Goal: Task Accomplishment & Management: Complete application form

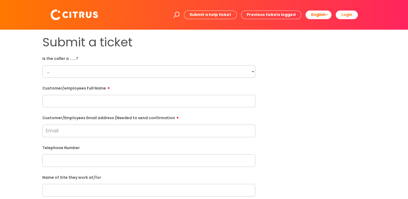
click at [113, 72] on select "... Citrus Customer Citrus Employee [DEMOGRAPHIC_DATA] Supplier" at bounding box center [148, 71] width 213 height 12
select select "Citrus Employee"
click at [42, 65] on select "... Citrus Customer Citrus Employee [DEMOGRAPHIC_DATA] Supplier" at bounding box center [148, 71] width 213 height 12
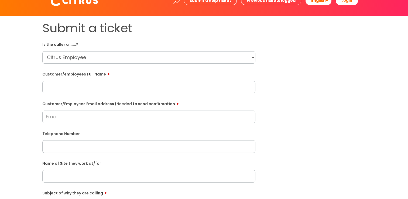
scroll to position [27, 0]
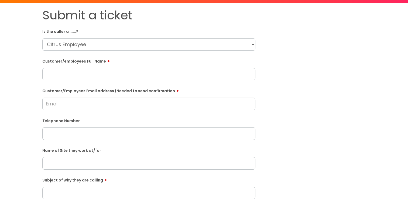
click at [87, 73] on input "text" at bounding box center [148, 74] width 213 height 12
click at [327, 114] on div "Submit a ticket Is the caller a ......? ... Citrus Customer Citrus Employee [DE…" at bounding box center [204, 163] width 332 height 311
click at [64, 74] on input "[PERSON_NAME]" at bounding box center [148, 74] width 213 height 12
type input "[PERSON_NAME]"
click at [320, 124] on div "Submit a ticket Is the caller a ......? ... Citrus Customer Citrus Employee [DE…" at bounding box center [204, 163] width 332 height 311
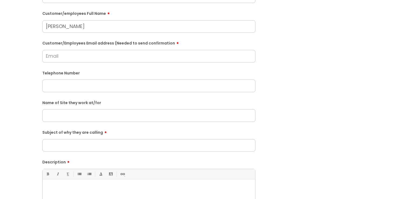
scroll to position [81, 0]
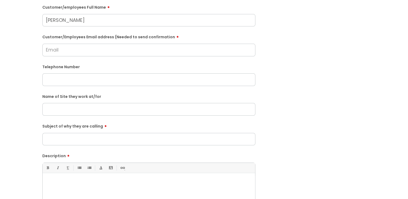
paste input "[GEOGRAPHIC_DATA]"
type input "[GEOGRAPHIC_DATA]"
click at [345, 104] on div "Submit a ticket Is the caller a ......? ... Citrus Customer Citrus Employee [DE…" at bounding box center [204, 109] width 332 height 311
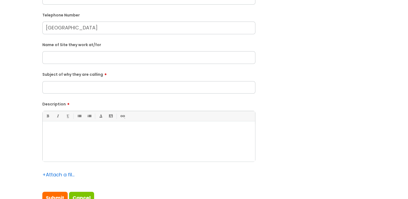
scroll to position [135, 0]
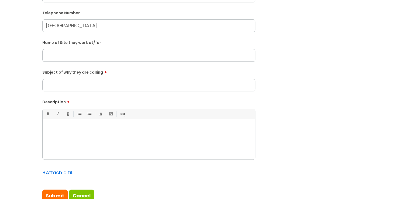
drag, startPoint x: 85, startPoint y: 28, endPoint x: 31, endPoint y: 27, distance: 54.0
click at [31, 27] on div "Submit a ticket Is the caller a ......? ... Citrus Customer Citrus Employee [DE…" at bounding box center [204, 55] width 398 height 311
paste input "07395275305"
type input "07395275305"
click at [93, 59] on input "text" at bounding box center [148, 55] width 213 height 12
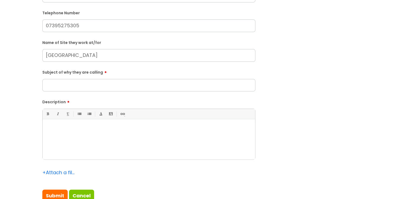
type input "[GEOGRAPHIC_DATA]"
click at [331, 98] on div "Submit a ticket Is the caller a ......? ... Citrus Customer Citrus Employee [DE…" at bounding box center [204, 55] width 332 height 311
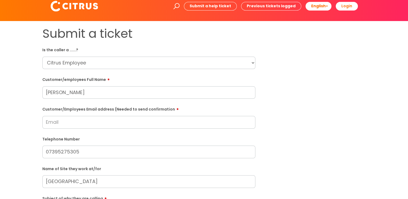
scroll to position [27, 0]
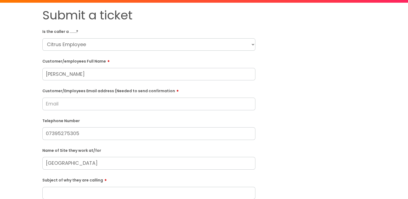
click at [173, 103] on input "Customer/Employees Email address (Needed to send confirmation" at bounding box center [148, 104] width 213 height 12
type input "A"
type input "[EMAIL_ADDRESS][DOMAIN_NAME]"
click at [339, 74] on div "Submit a ticket Is the caller a ......? ... Citrus Customer Citrus Employee [DE…" at bounding box center [204, 164] width 332 height 312
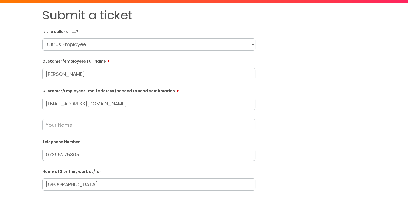
click at [73, 123] on input "text" at bounding box center [148, 125] width 213 height 12
type input "[PERSON_NAME]"
click at [329, 128] on div "Submit a ticket Is the caller a ......? ... Citrus Customer Citrus Employee [DE…" at bounding box center [204, 174] width 332 height 332
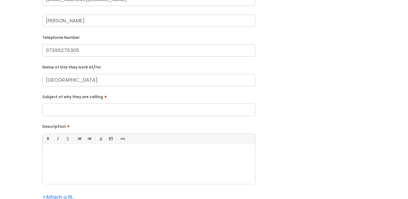
scroll to position [135, 0]
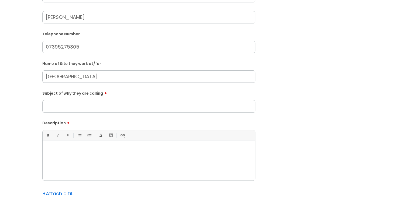
click at [76, 105] on input "Subject of why they are calling" at bounding box center [148, 106] width 213 height 12
type input "Returning a missed call"
click at [86, 138] on link "1. Ordered List (Ctrl-Shift-8)" at bounding box center [89, 135] width 7 height 7
drag, startPoint x: 87, startPoint y: 157, endPoint x: 53, endPoint y: 154, distance: 34.2
click at [53, 154] on div at bounding box center [149, 161] width 213 height 37
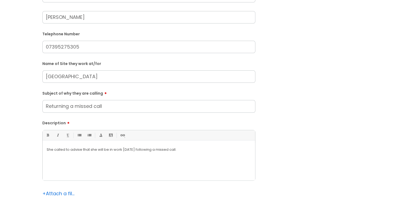
click at [338, 138] on div "Submit a ticket Is the caller a ......? ... Citrus Customer Citrus Employee [DE…" at bounding box center [204, 66] width 332 height 332
click at [205, 162] on div "She called to advise that she will be in work [DATE] following a missed call." at bounding box center [149, 161] width 213 height 37
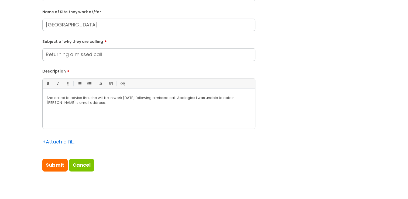
scroll to position [216, 0]
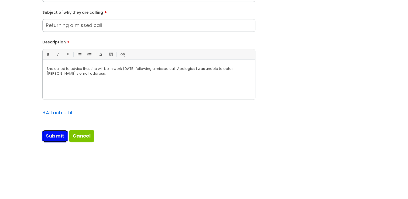
click at [58, 134] on input "Submit" at bounding box center [54, 136] width 25 height 12
type input "Please Wait..."
